Goal: Find specific page/section: Find specific page/section

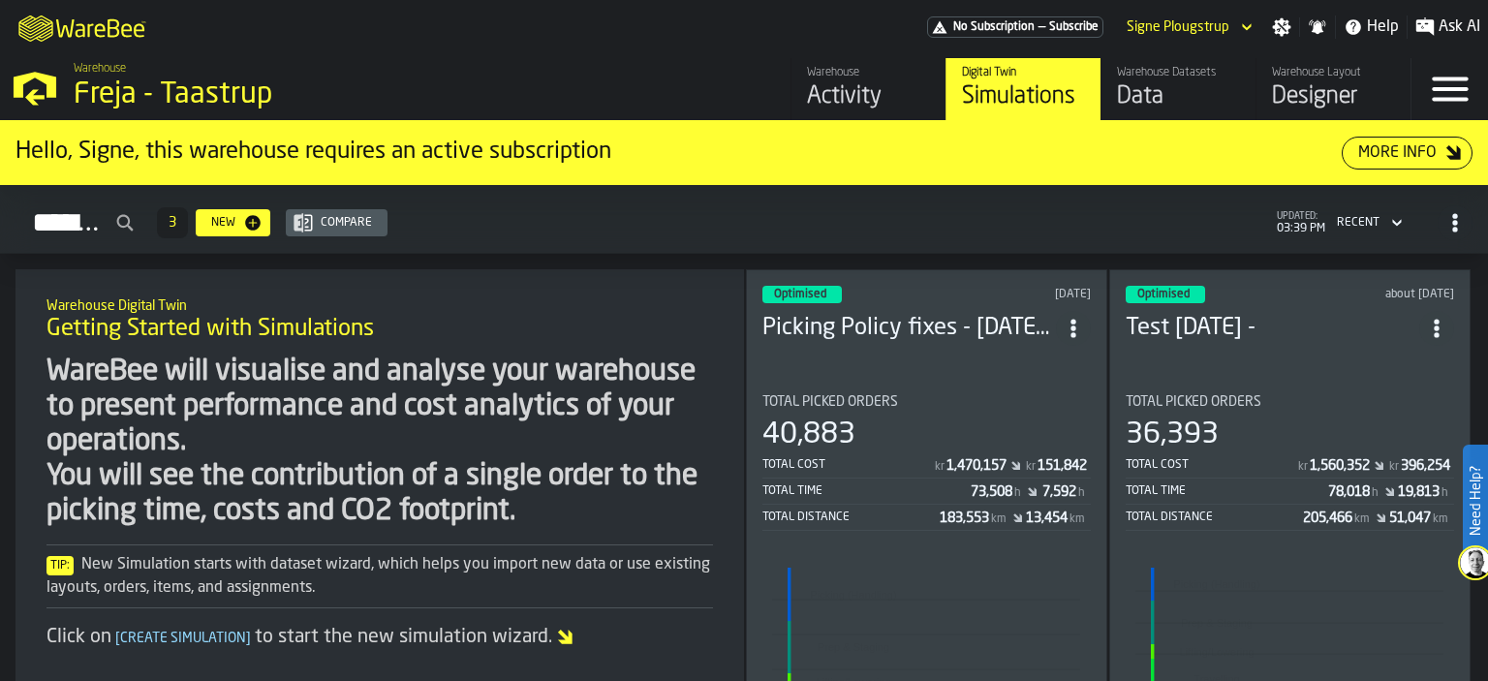
click at [891, 94] on div "Activity" at bounding box center [868, 96] width 123 height 31
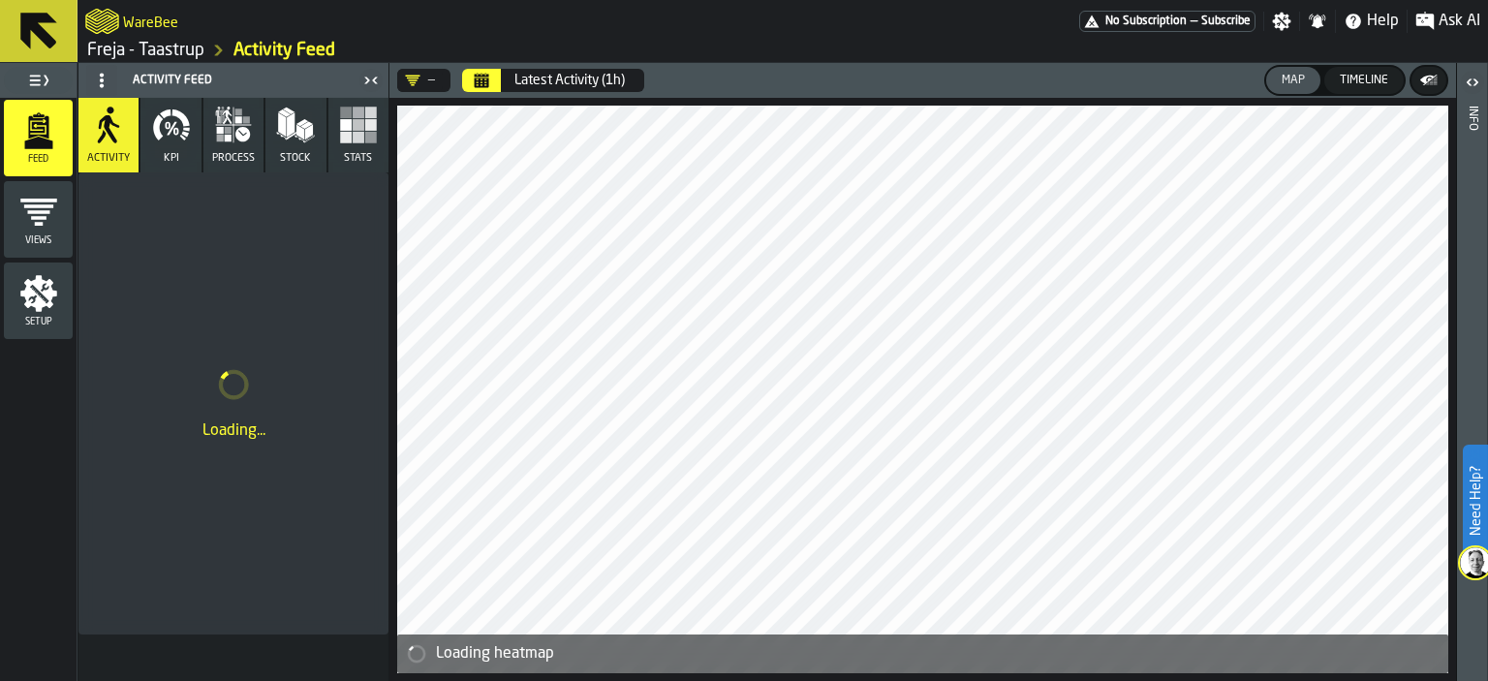
click at [486, 78] on icon "Calendar" at bounding box center [482, 82] width 15 height 10
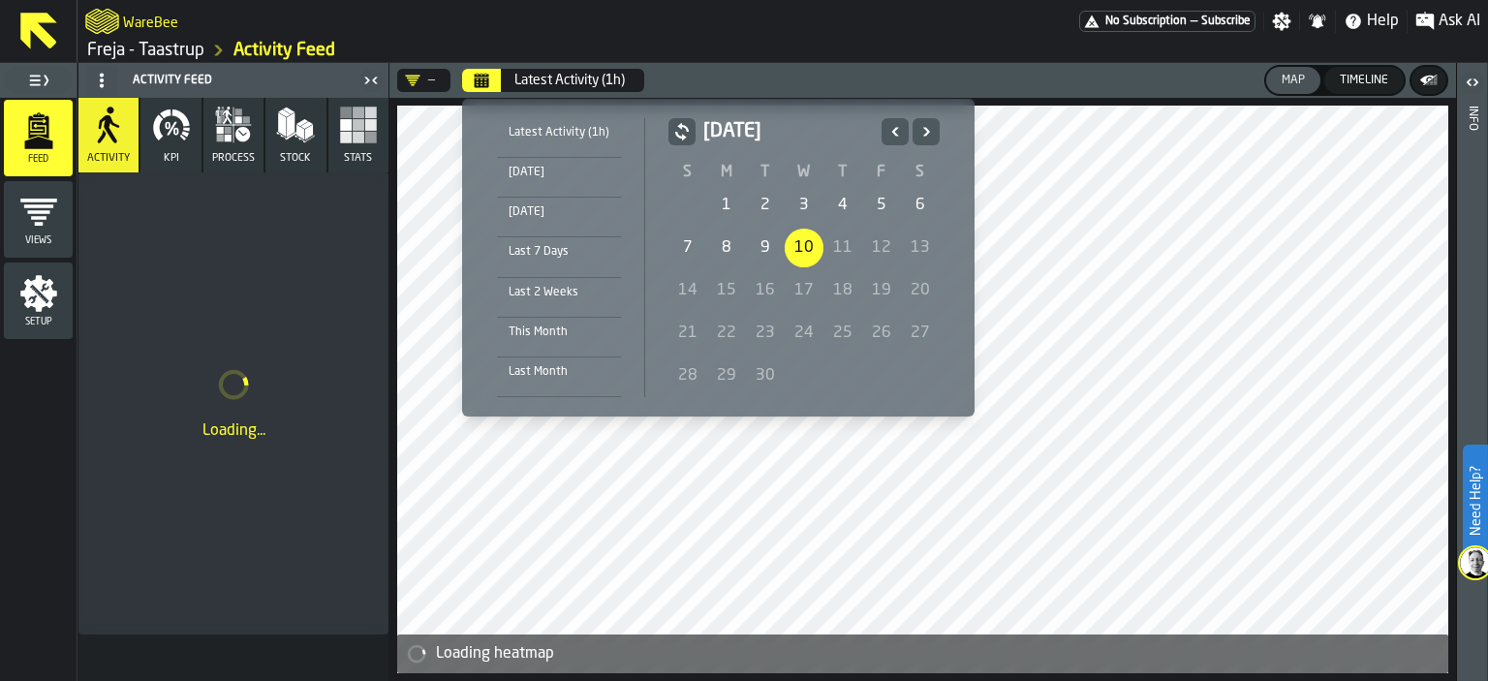
click at [894, 120] on icon "Previous" at bounding box center [894, 131] width 19 height 23
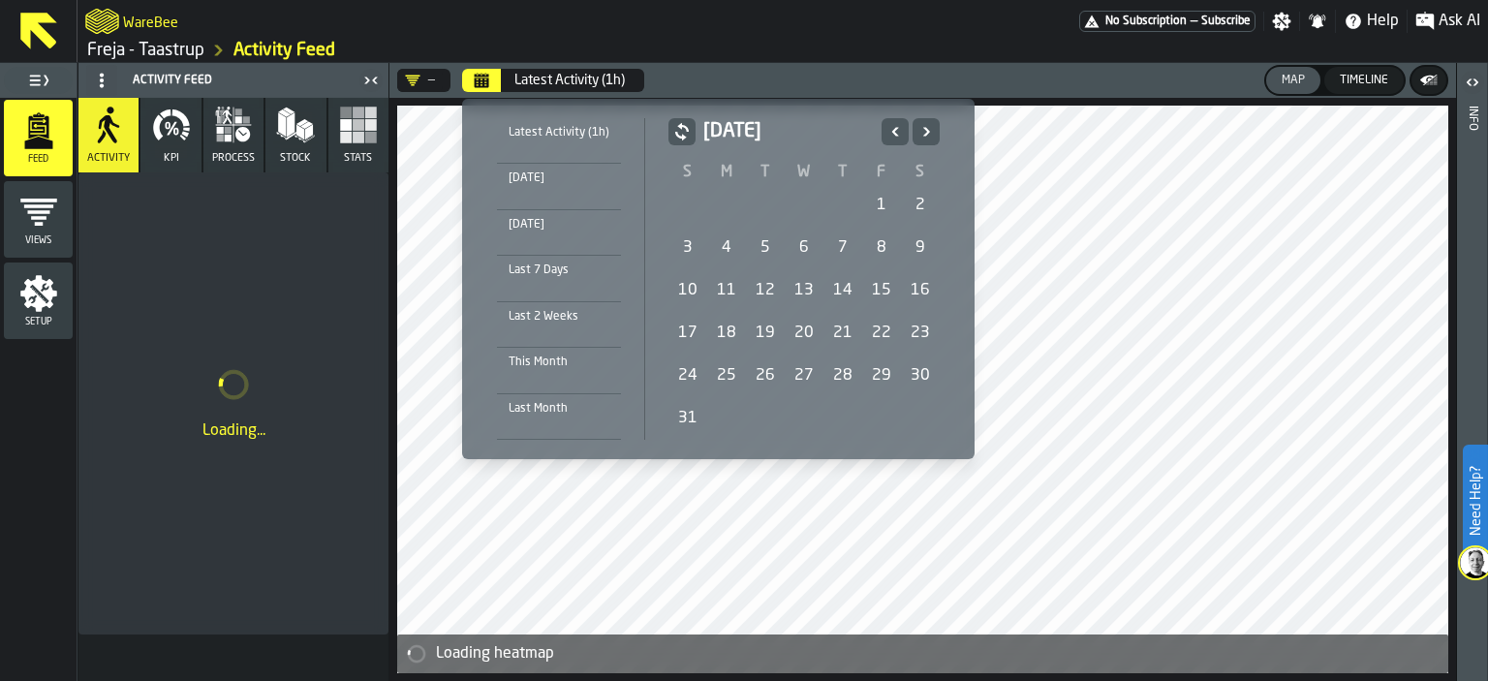
click at [686, 406] on div "31" at bounding box center [687, 418] width 39 height 39
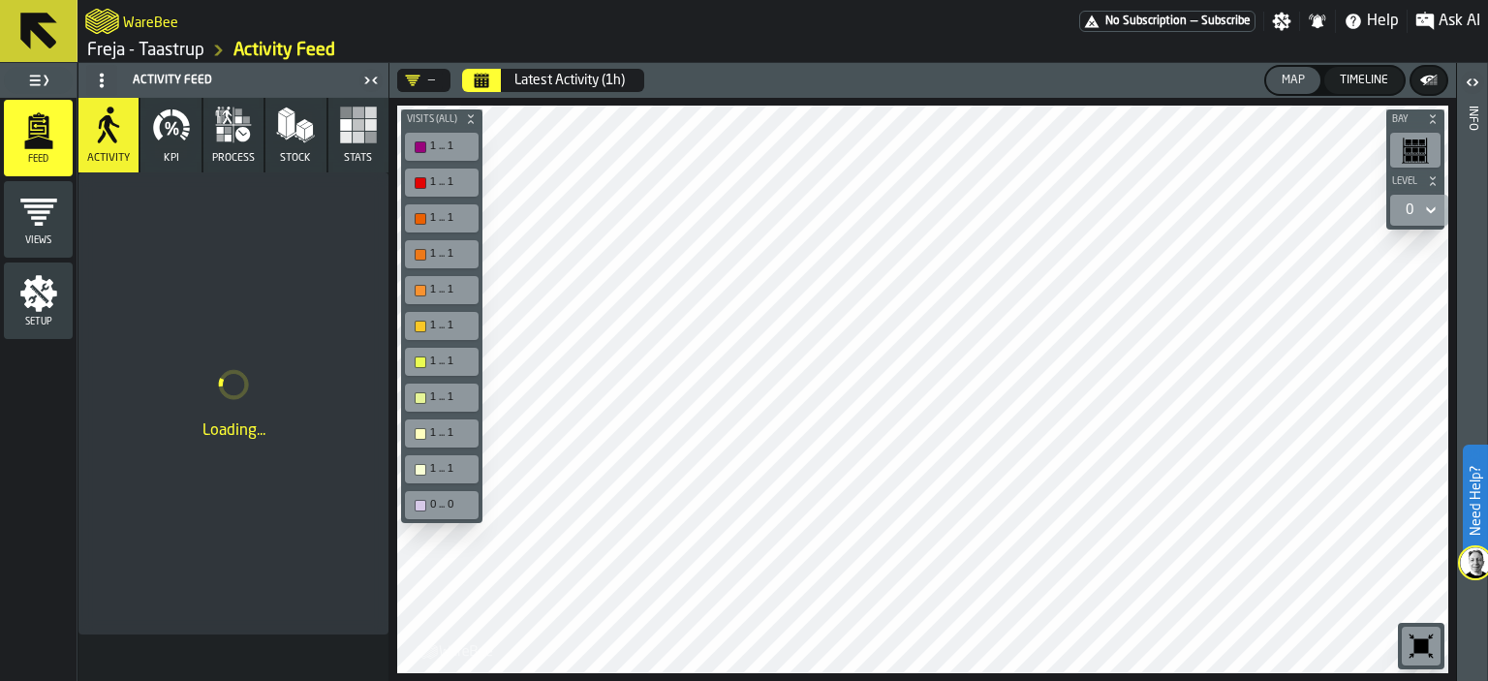
click at [476, 83] on icon "Calendar" at bounding box center [482, 82] width 15 height 10
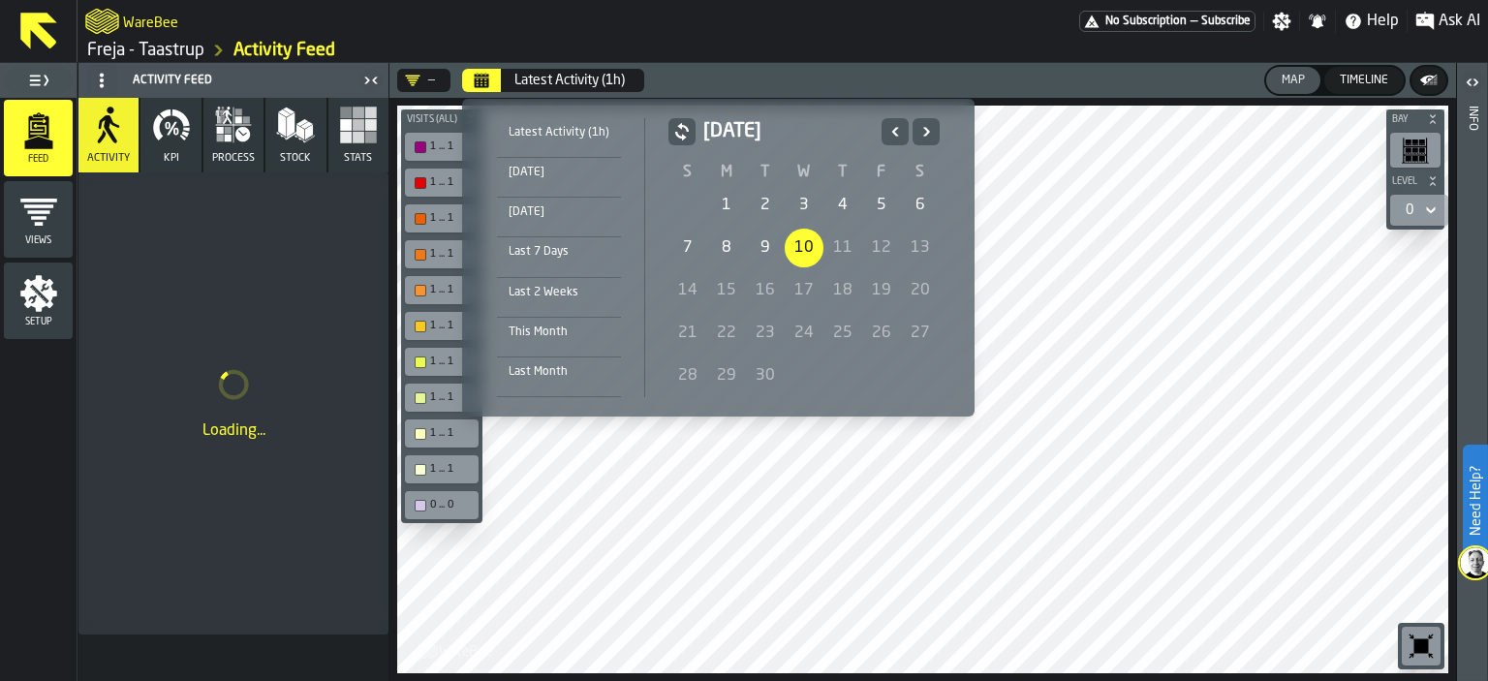
click at [892, 131] on icon "Previous" at bounding box center [895, 131] width 7 height 9
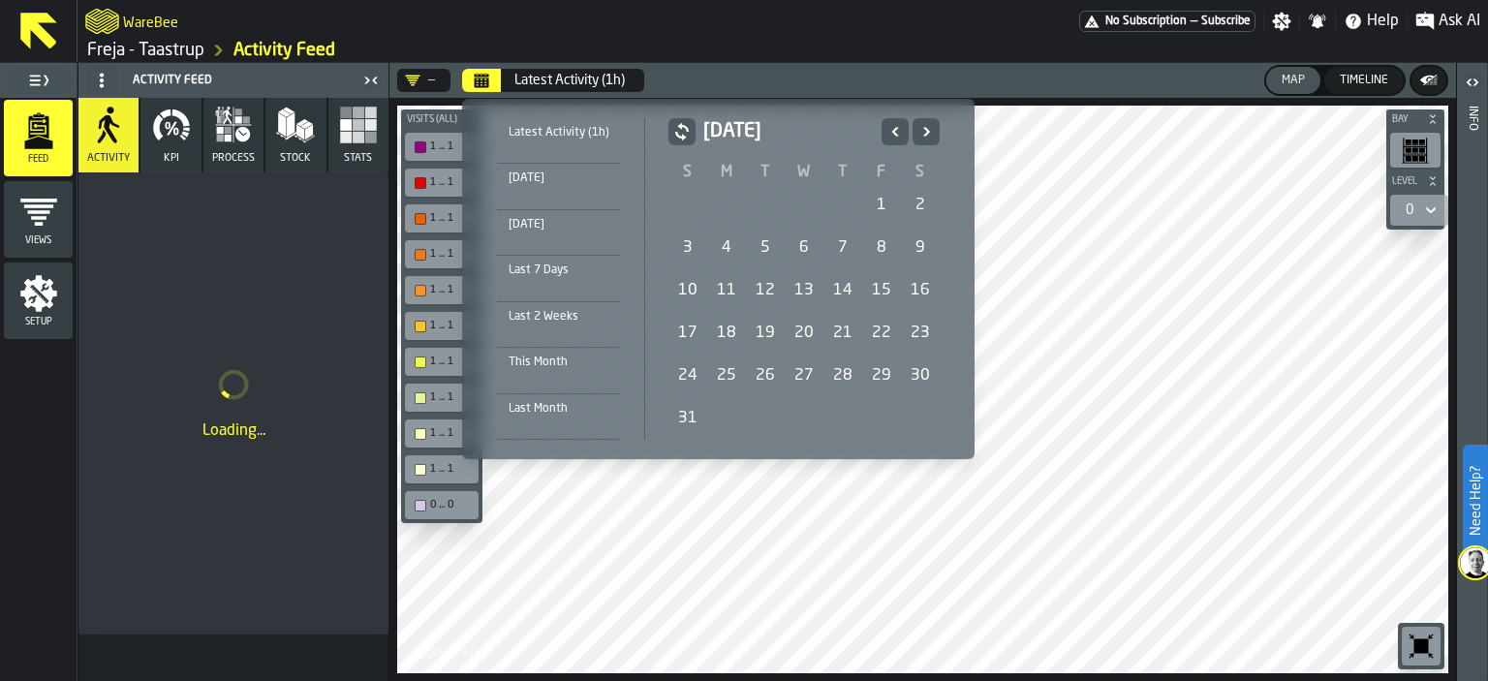
click at [695, 409] on div "31" at bounding box center [687, 418] width 39 height 39
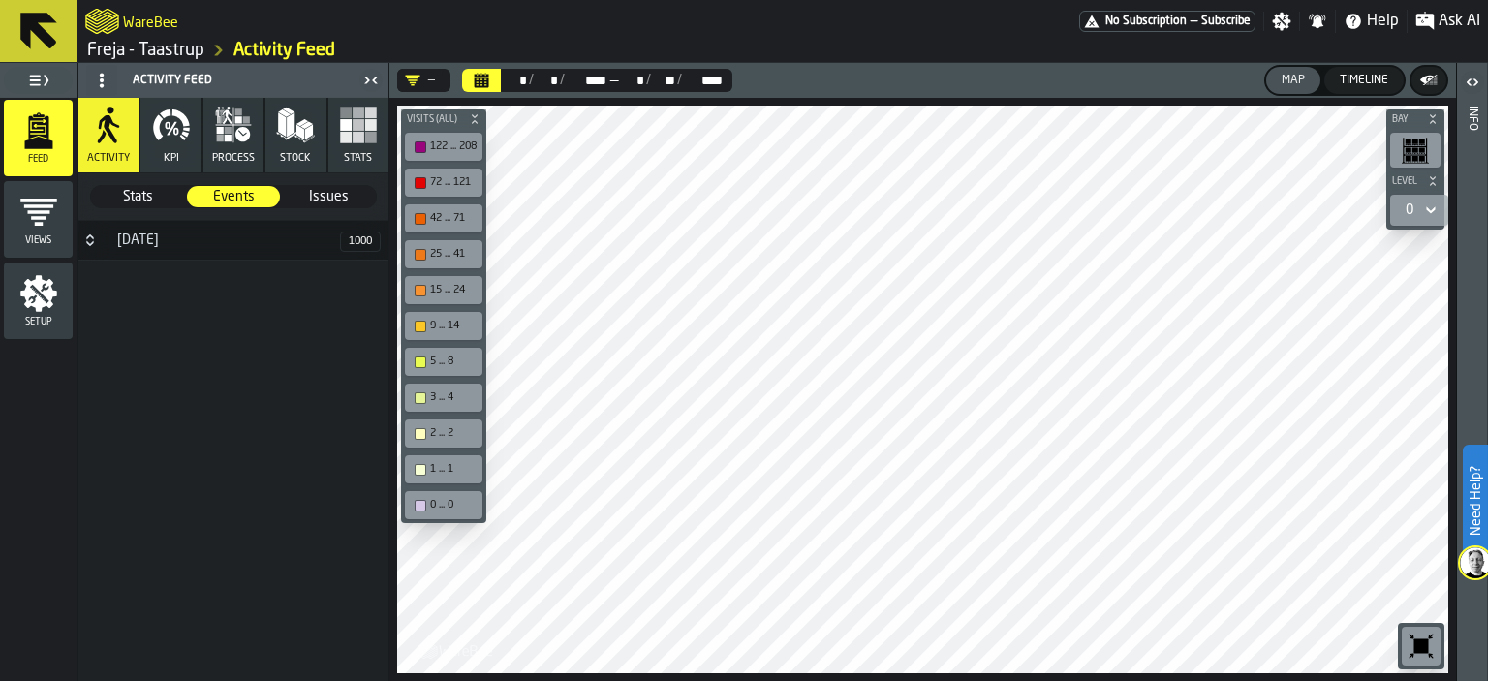
click at [172, 126] on icon "button" at bounding box center [172, 129] width 10 height 14
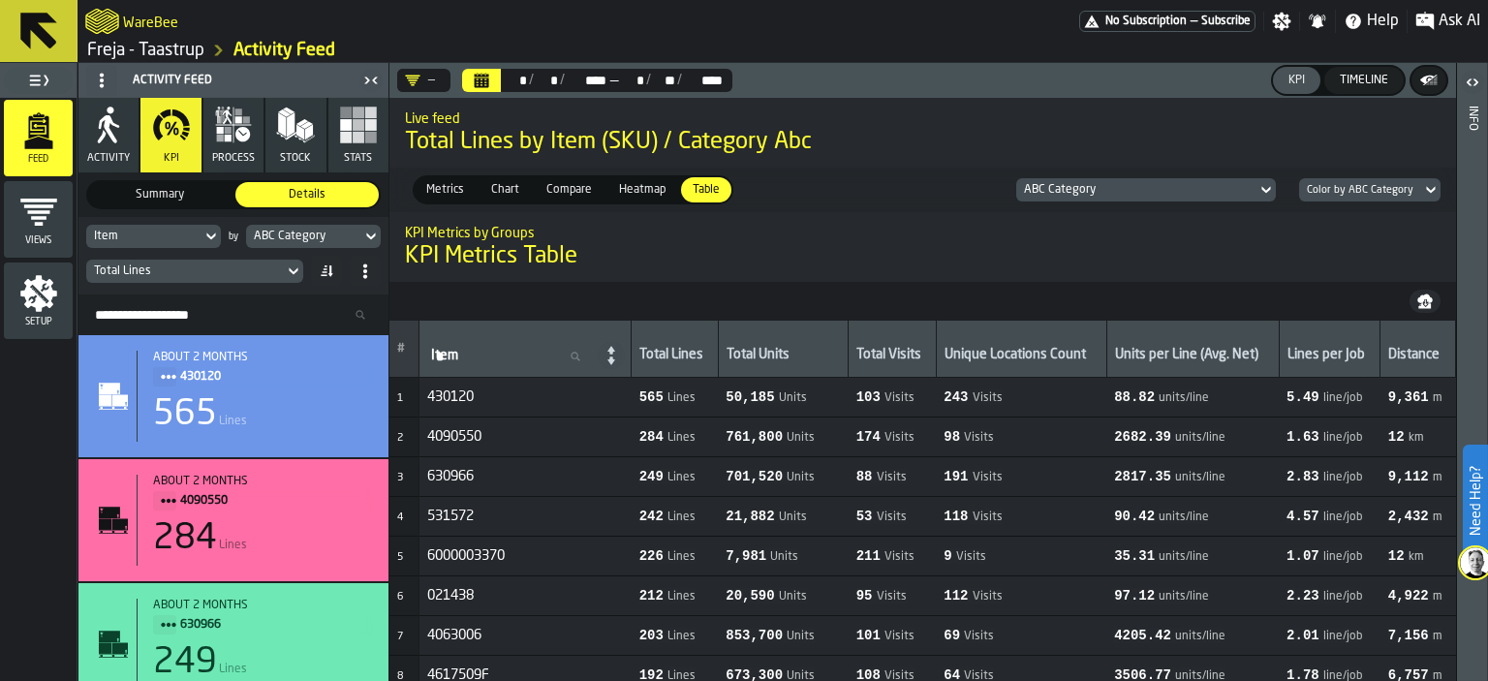
click at [1424, 305] on icon "button-" at bounding box center [1424, 300] width 15 height 15
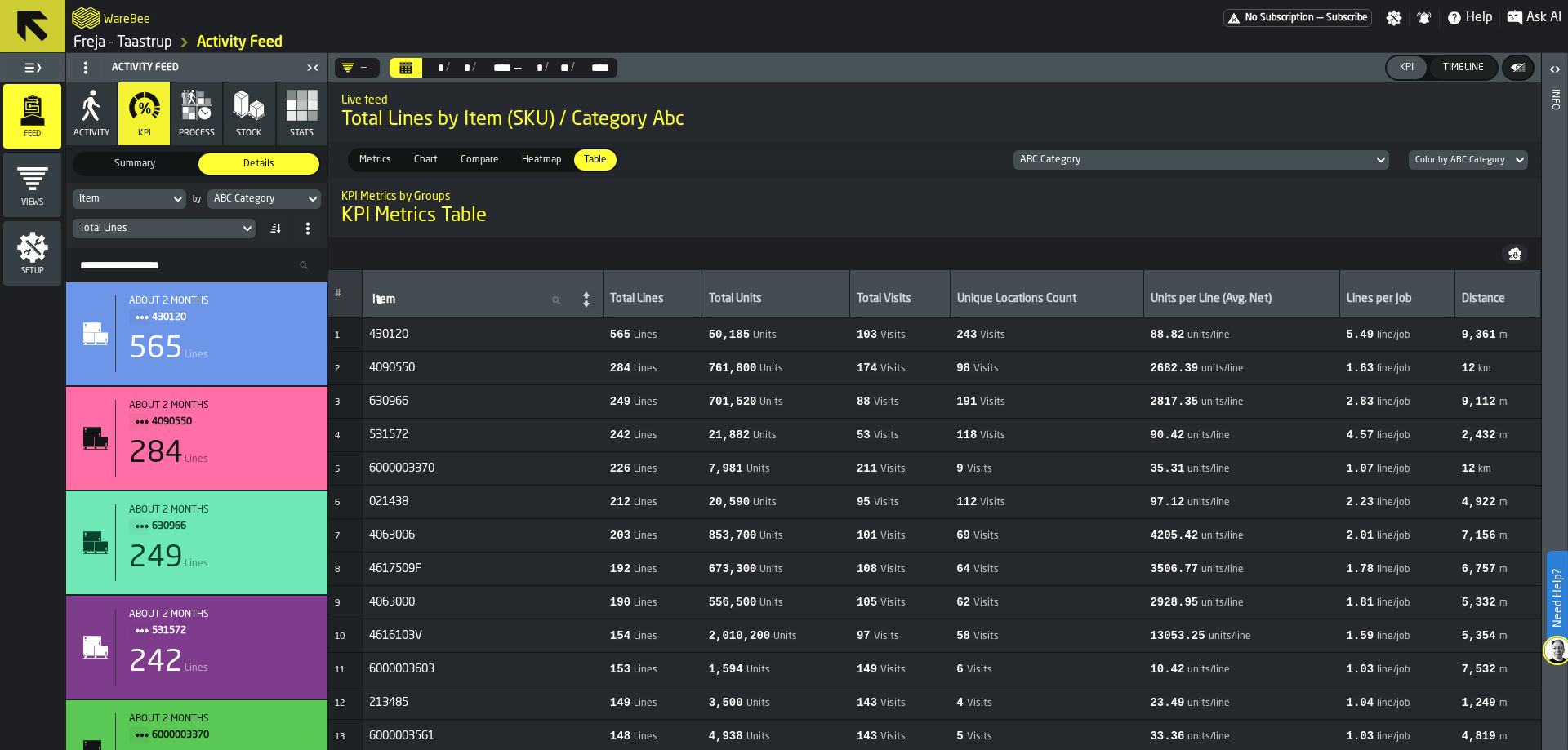
click at [1254, 156] on icon at bounding box center [1380, 159] width 16 height 19
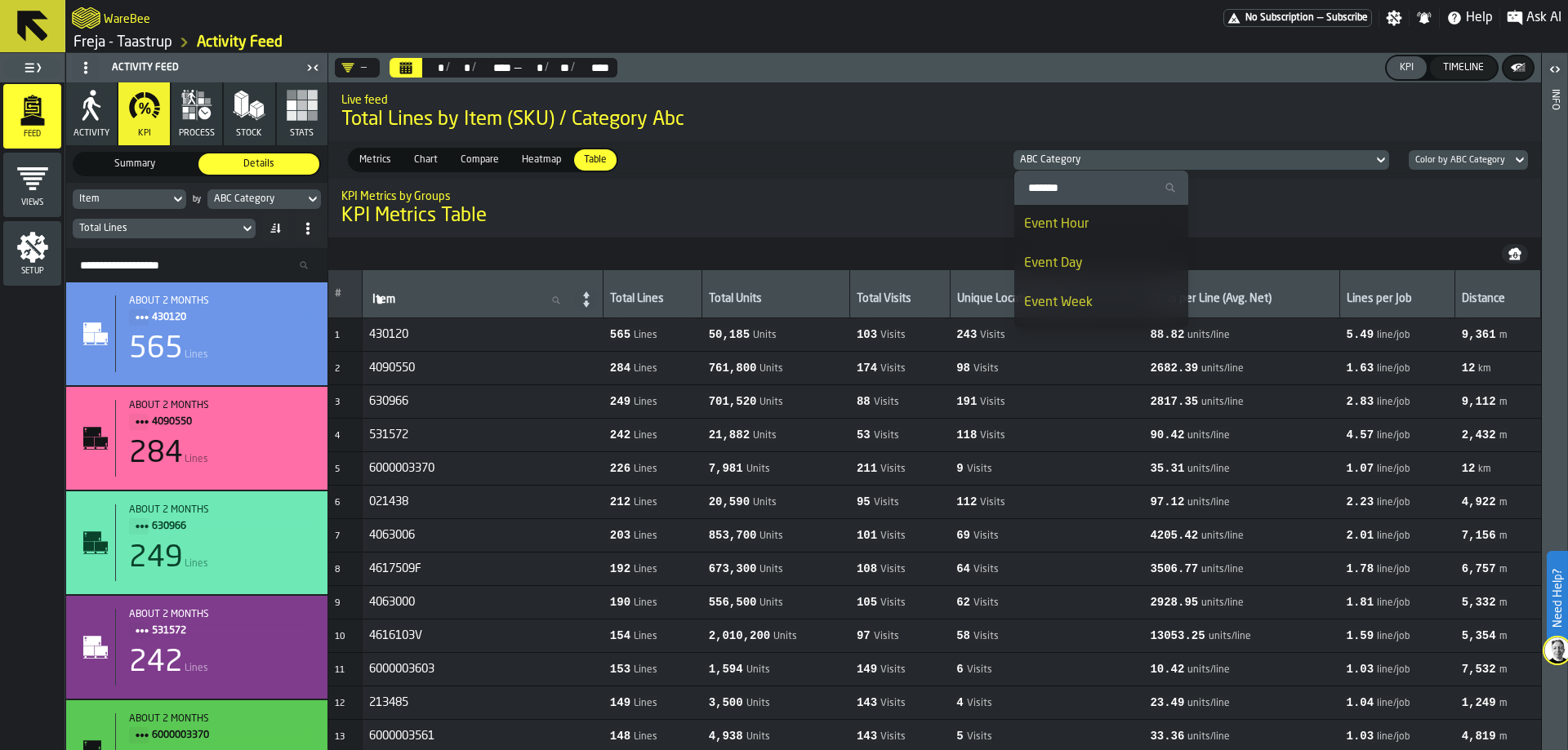
click at [1254, 156] on icon at bounding box center [1380, 159] width 16 height 19
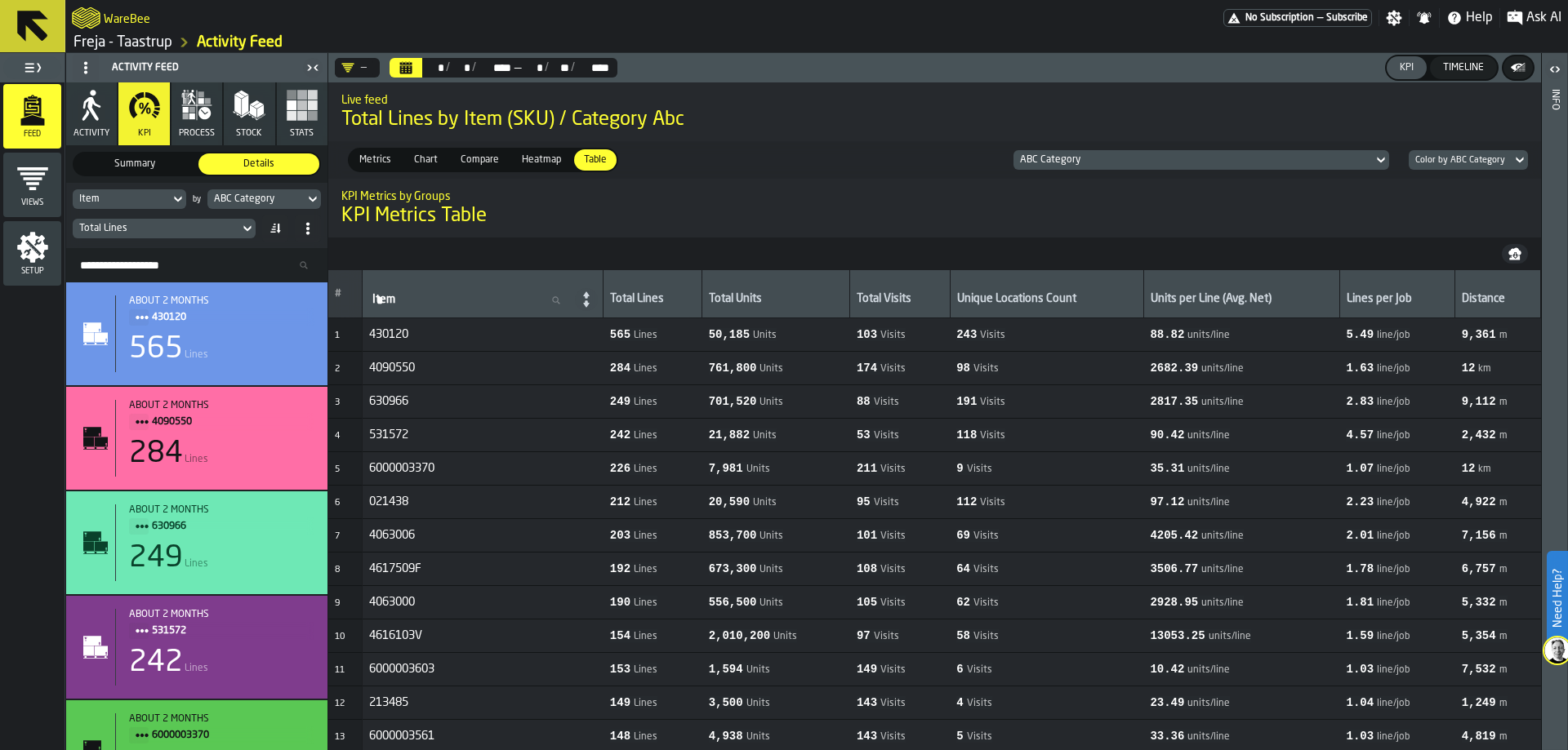
click at [1254, 155] on div "Color by ABC Category" at bounding box center [1460, 160] width 90 height 11
click at [1254, 158] on div "ABC Category" at bounding box center [1193, 160] width 346 height 12
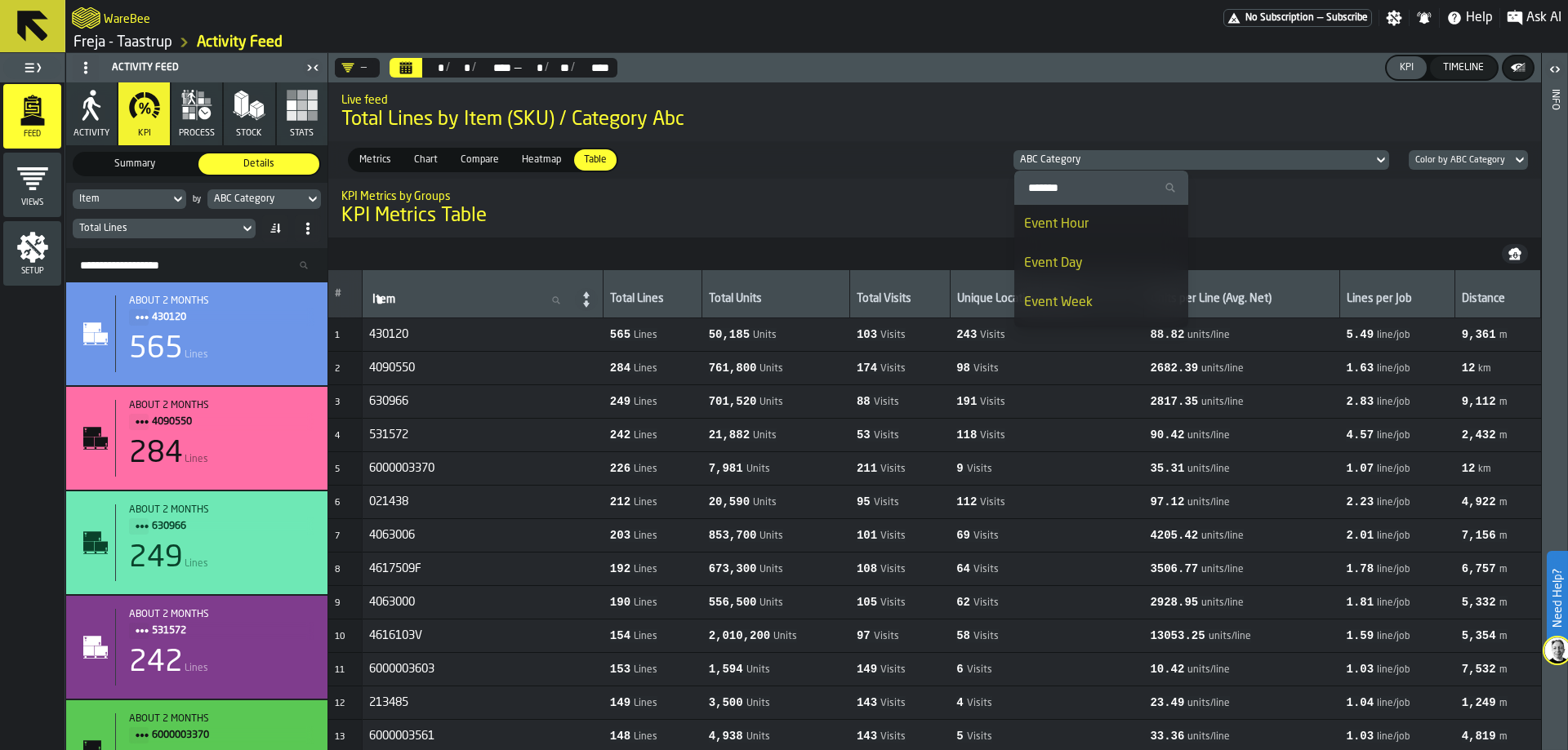
click at [1254, 158] on div "ABC Category" at bounding box center [1193, 160] width 346 height 12
